Goal: Task Accomplishment & Management: Manage account settings

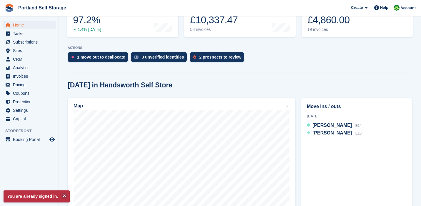
scroll to position [94, 0]
click at [329, 133] on span "Nathan Hill" at bounding box center [331, 132] width 39 height 5
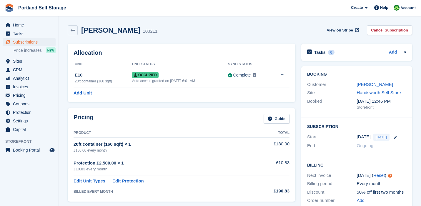
click at [78, 34] on div "Nathan Hill 103211" at bounding box center [118, 30] width 80 height 9
click at [77, 33] on link at bounding box center [73, 30] width 10 height 10
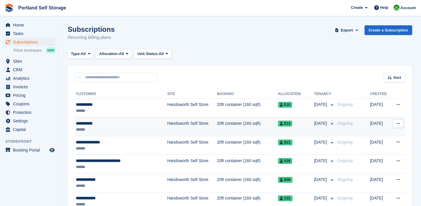
click at [89, 126] on div "**********" at bounding box center [114, 123] width 76 height 6
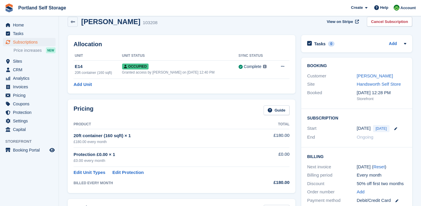
scroll to position [9, 0]
click at [73, 21] on icon at bounding box center [73, 21] width 4 height 4
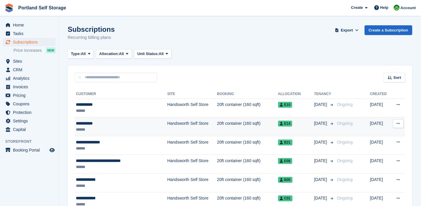
click at [93, 123] on div "**********" at bounding box center [114, 123] width 76 height 6
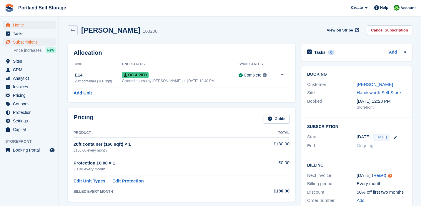
click at [34, 29] on span "Home" at bounding box center [30, 25] width 35 height 8
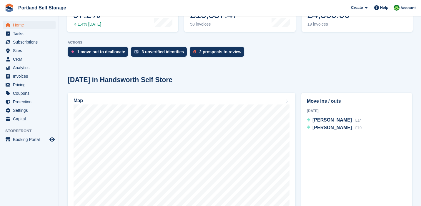
scroll to position [103, 0]
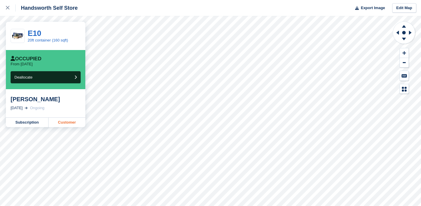
click at [69, 119] on link "Customer" at bounding box center [66, 122] width 37 height 9
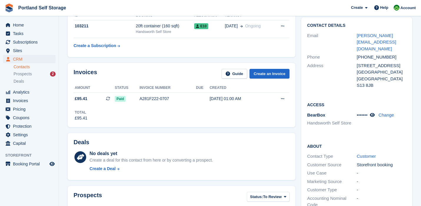
scroll to position [53, 0]
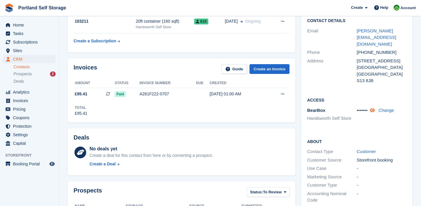
click at [374, 108] on icon at bounding box center [371, 110] width 5 height 4
